Goal: Information Seeking & Learning: Learn about a topic

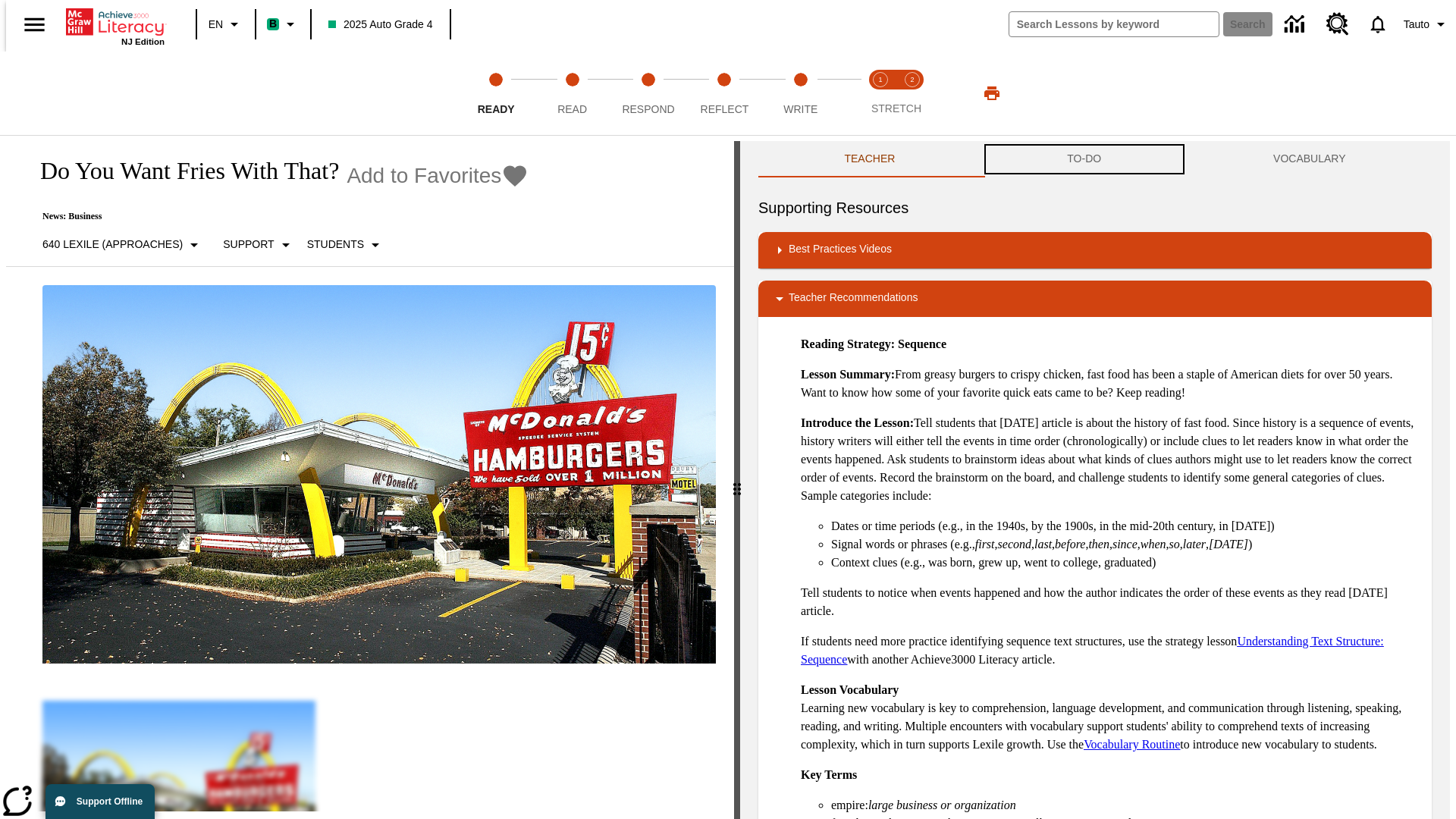
click at [1085, 159] on button "TO-DO" at bounding box center [1084, 159] width 207 height 36
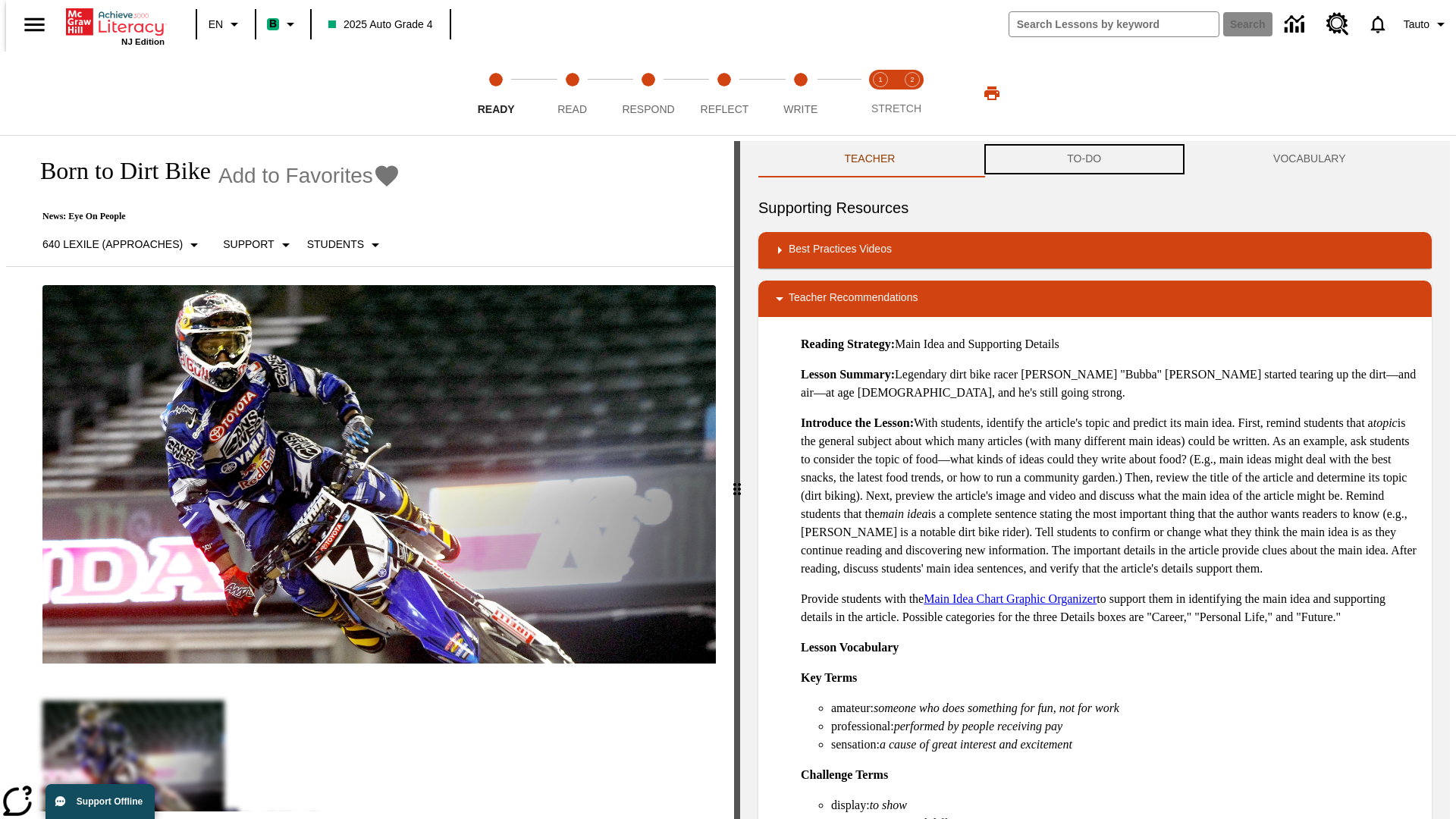
click at [1085, 159] on button "TO-DO" at bounding box center [1084, 159] width 207 height 36
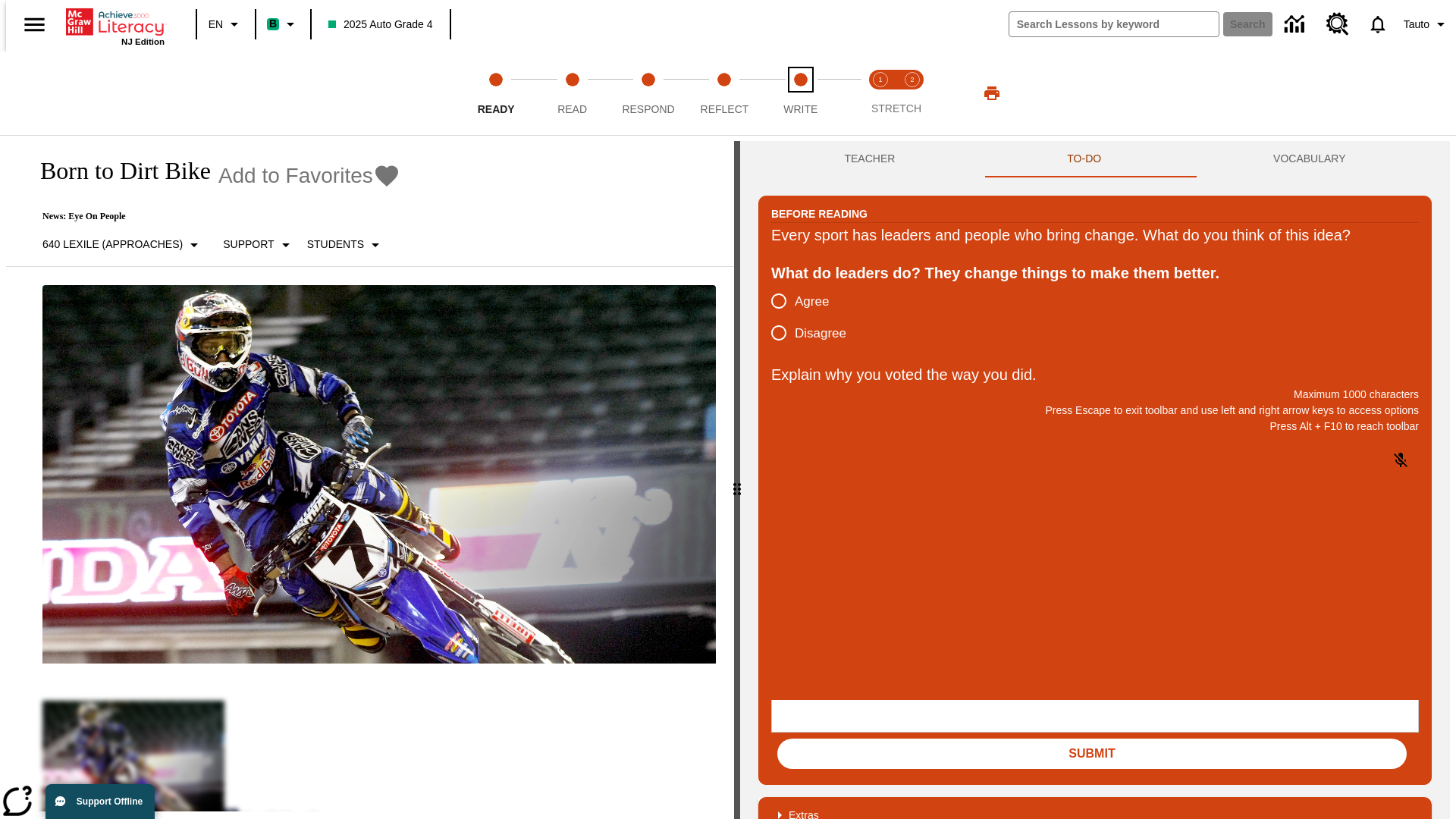
click at [800, 93] on span "Write" at bounding box center [800, 103] width 34 height 28
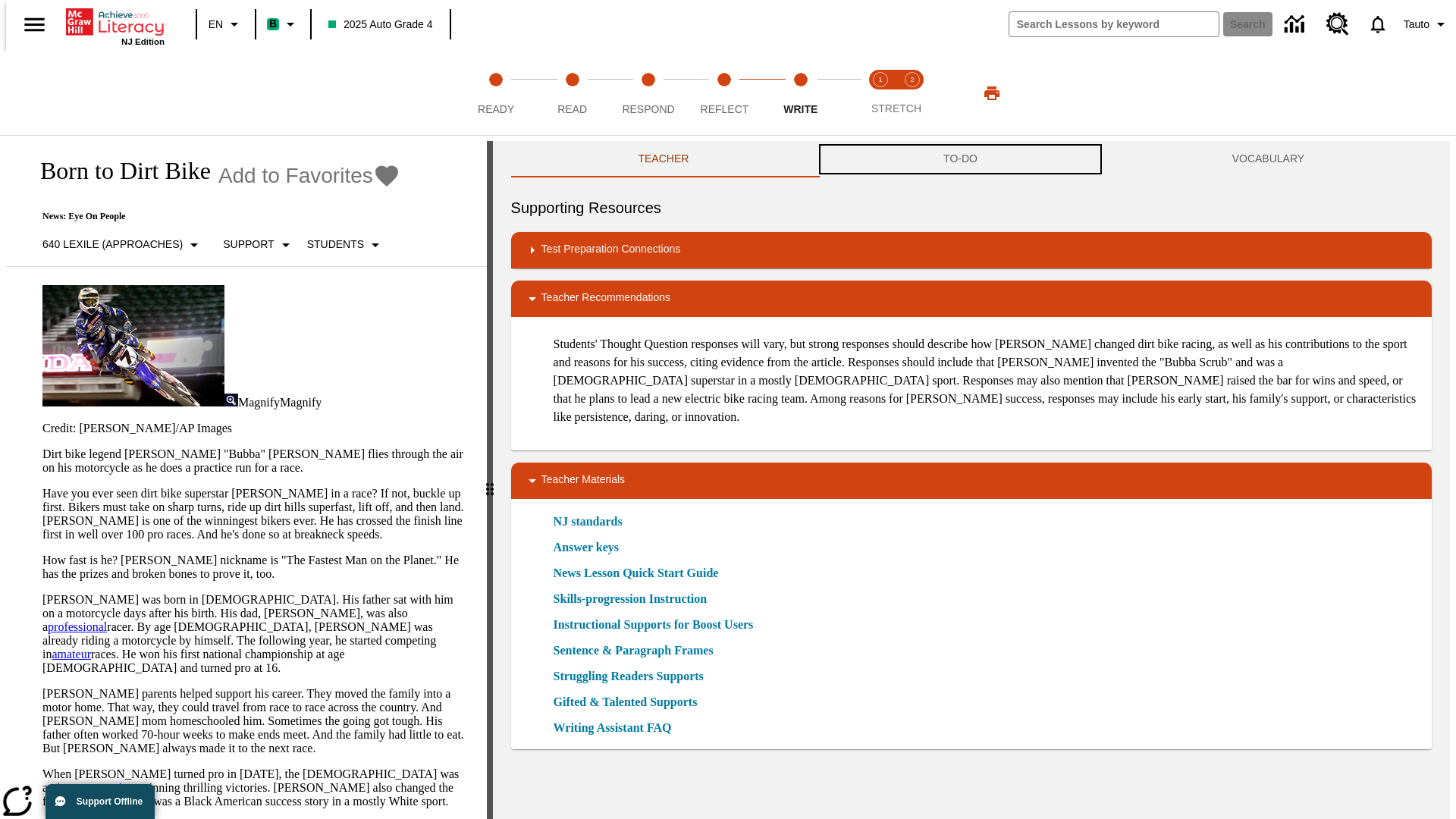
scroll to position [1, 0]
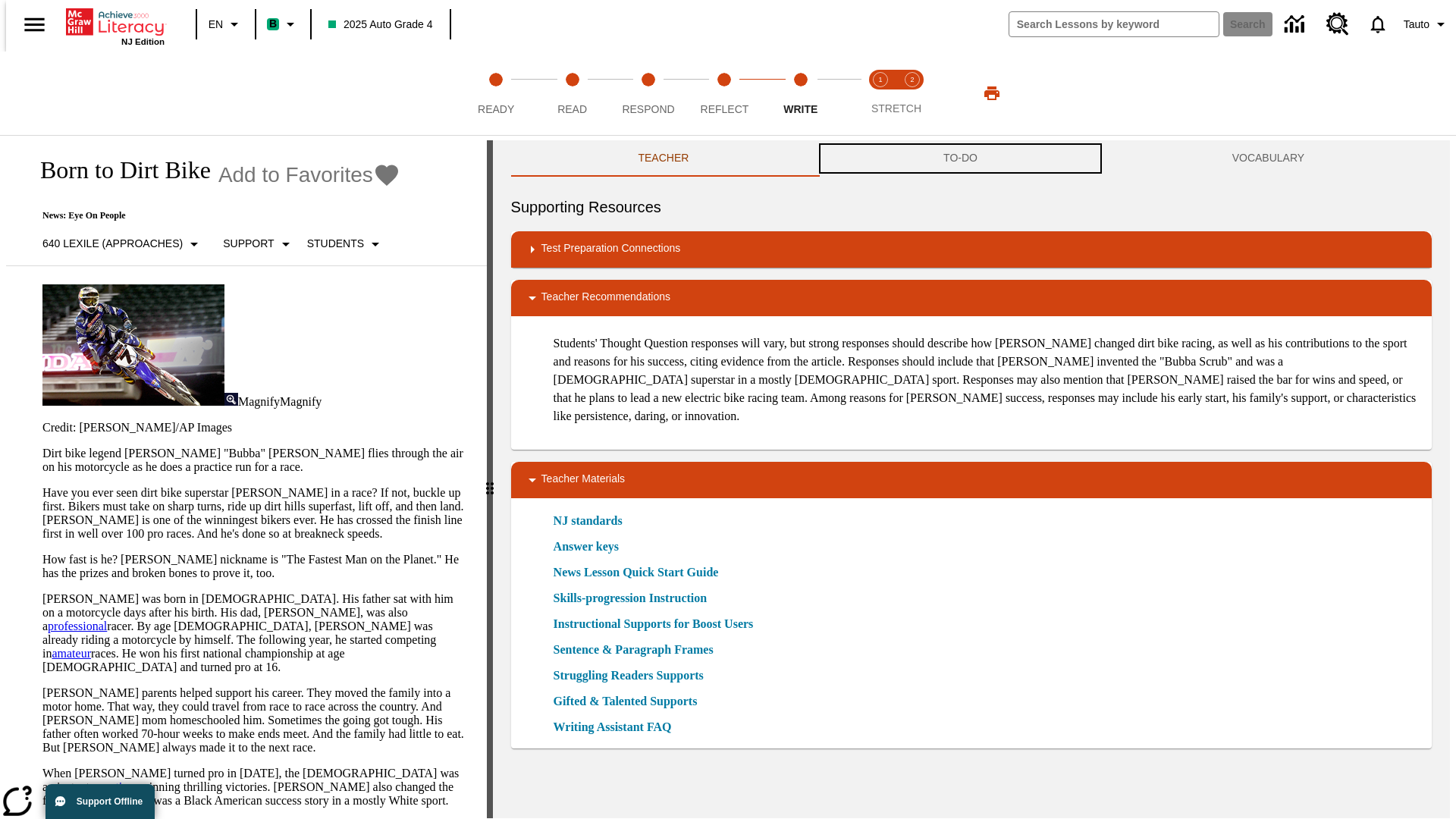
click at [961, 159] on button "TO-DO" at bounding box center [960, 158] width 289 height 36
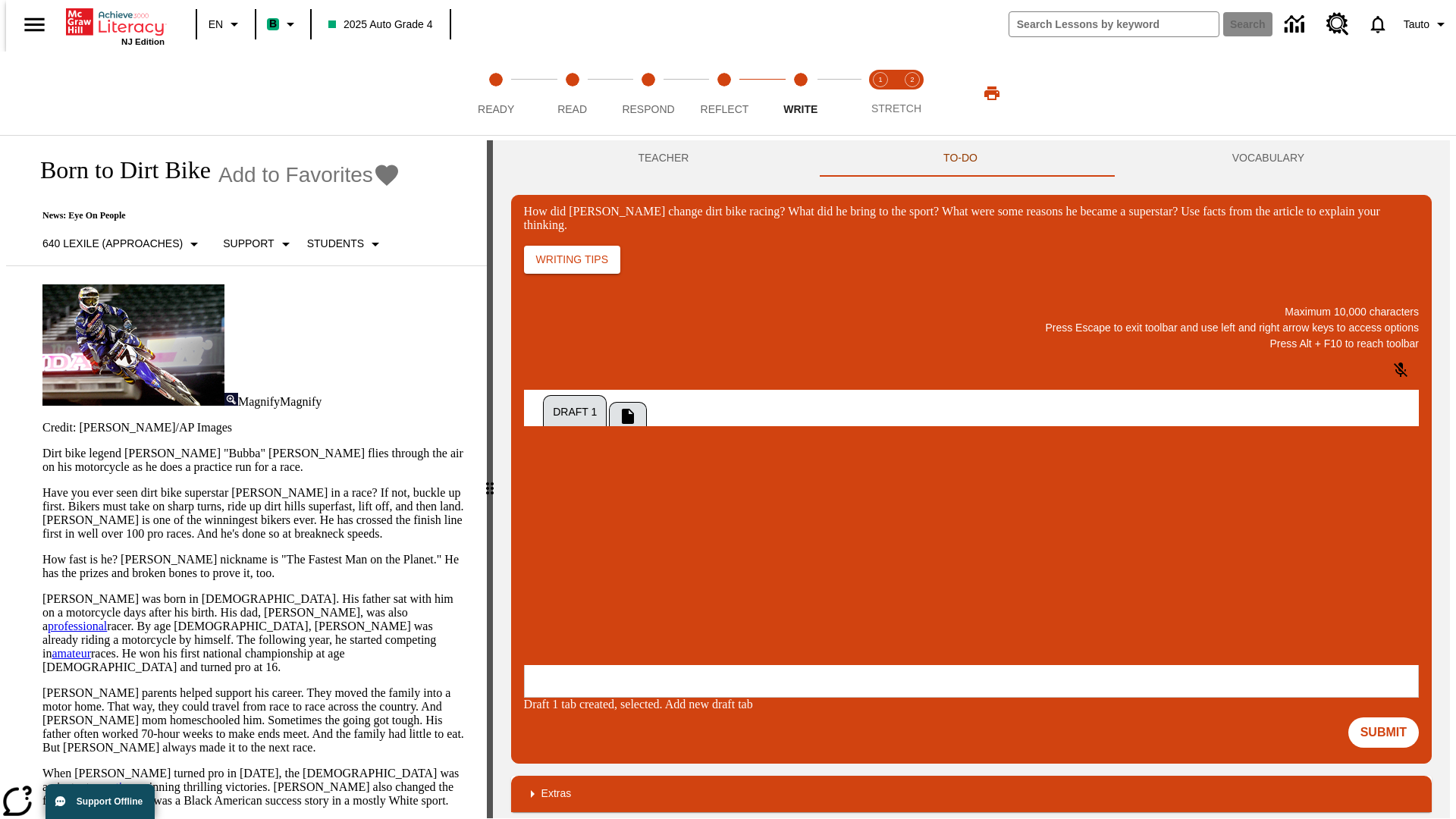
scroll to position [0, 0]
click at [745, 567] on p "One change Stewart brought to dirt bike racing was…" at bounding box center [637, 571] width 215 height 28
click at [555, 506] on span "Copy" at bounding box center [543, 511] width 25 height 11
click at [745, 567] on p "How did Stewart change dirt bike racing? What did he bring to the sport? What w…" at bounding box center [637, 564] width 215 height 13
